Goal: Navigation & Orientation: Find specific page/section

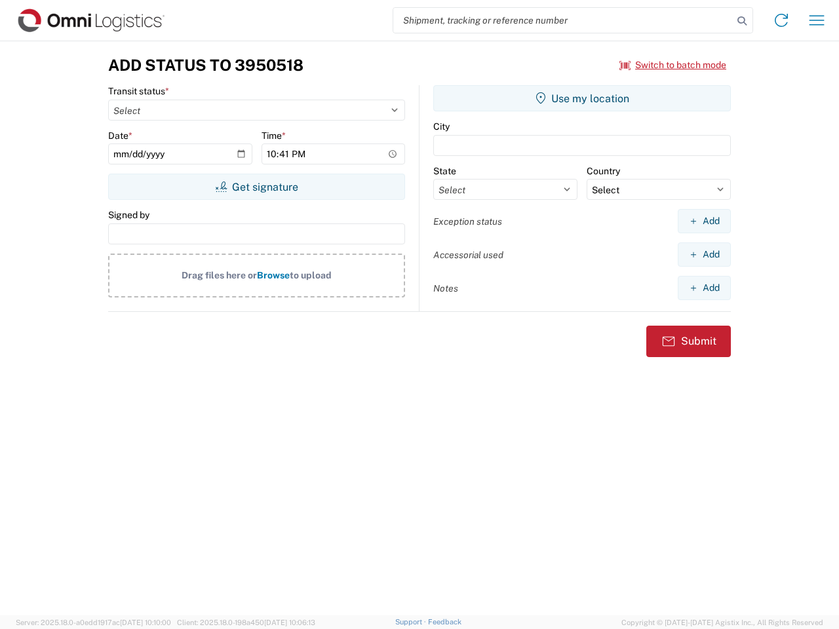
click at [563, 20] on input "search" at bounding box center [563, 20] width 340 height 25
click at [742, 21] on icon at bounding box center [742, 21] width 18 height 18
click at [781, 20] on icon at bounding box center [781, 20] width 21 height 21
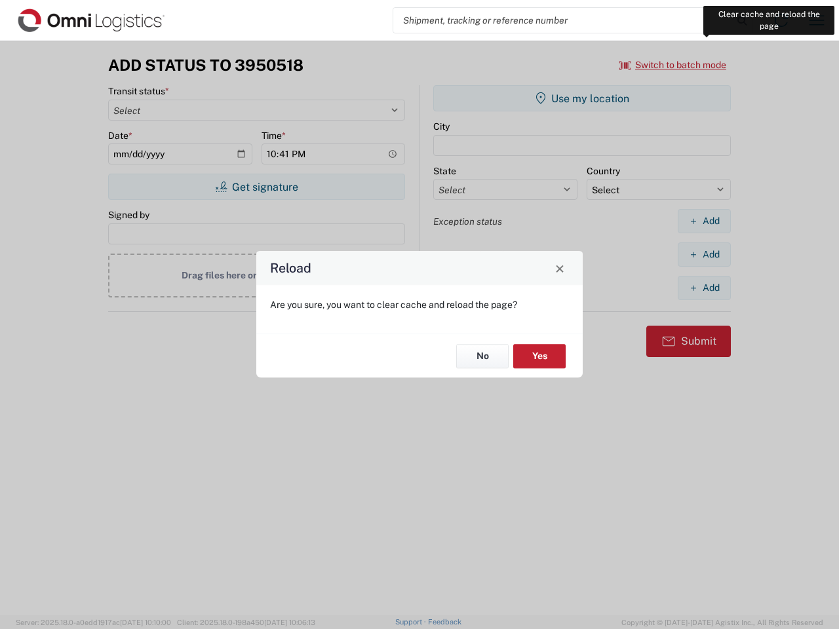
click at [817, 20] on div "Reload Are you sure, you want to clear cache and reload the page? No Yes" at bounding box center [419, 314] width 839 height 629
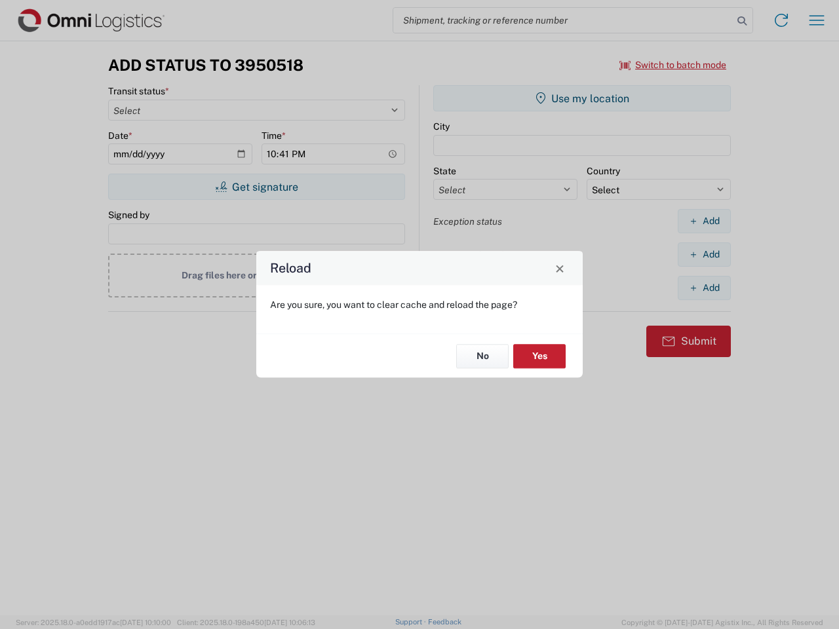
click at [673, 65] on div "Reload Are you sure, you want to clear cache and reload the page? No Yes" at bounding box center [419, 314] width 839 height 629
click at [256, 187] on div "Reload Are you sure, you want to clear cache and reload the page? No Yes" at bounding box center [419, 314] width 839 height 629
click at [582, 98] on div "Reload Are you sure, you want to clear cache and reload the page? No Yes" at bounding box center [419, 314] width 839 height 629
click at [704, 221] on div "Reload Are you sure, you want to clear cache and reload the page? No Yes" at bounding box center [419, 314] width 839 height 629
click at [704, 254] on div "Reload Are you sure, you want to clear cache and reload the page? No Yes" at bounding box center [419, 314] width 839 height 629
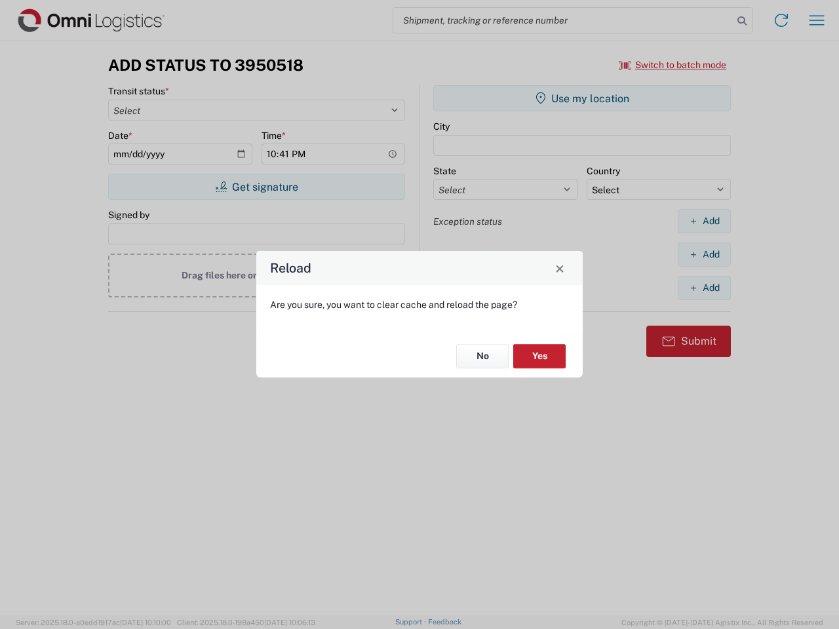
click at [704, 288] on div "Reload Are you sure, you want to clear cache and reload the page? No Yes" at bounding box center [419, 314] width 839 height 629
